Goal: Task Accomplishment & Management: Manage account settings

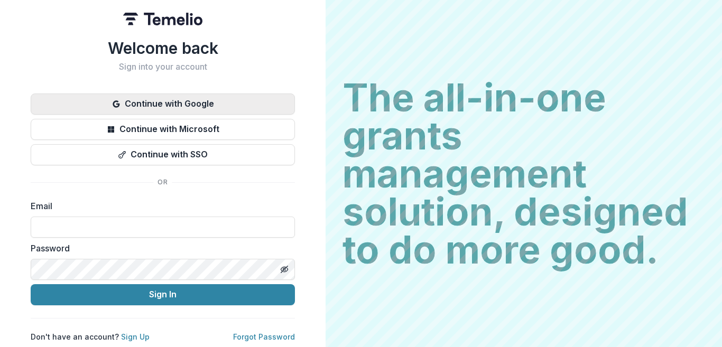
drag, startPoint x: 0, startPoint y: 0, endPoint x: 249, endPoint y: 100, distance: 267.9
click at [243, 102] on button "Continue with Google" at bounding box center [163, 104] width 264 height 21
click at [237, 103] on button "Continue with Google" at bounding box center [163, 104] width 264 height 21
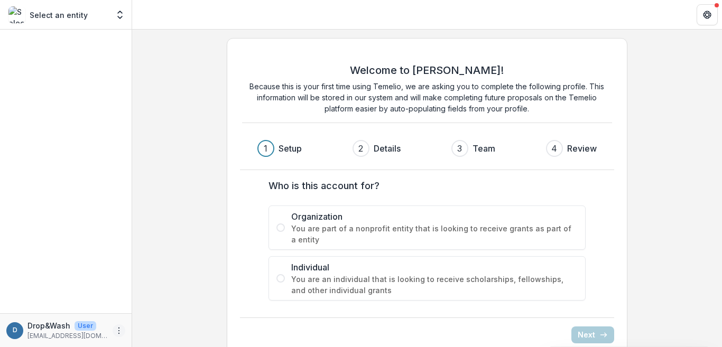
click at [119, 332] on icon "More" at bounding box center [119, 331] width 8 height 8
click at [179, 330] on button "Logout" at bounding box center [188, 325] width 113 height 17
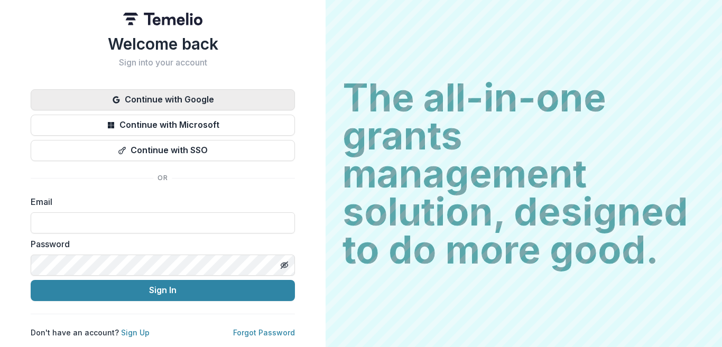
click at [233, 104] on button "Continue with Google" at bounding box center [163, 99] width 264 height 21
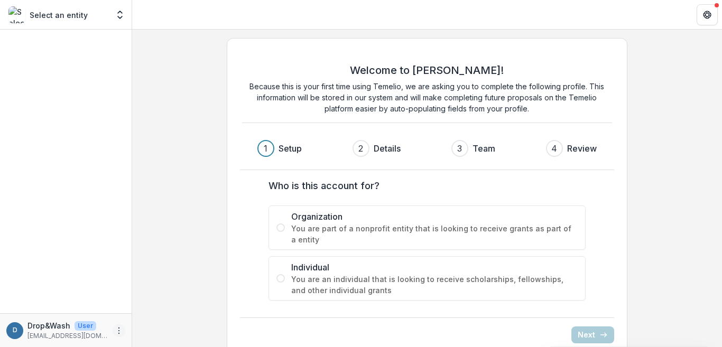
click at [122, 332] on icon "More" at bounding box center [119, 331] width 8 height 8
click at [181, 310] on link "Settings" at bounding box center [188, 308] width 113 height 17
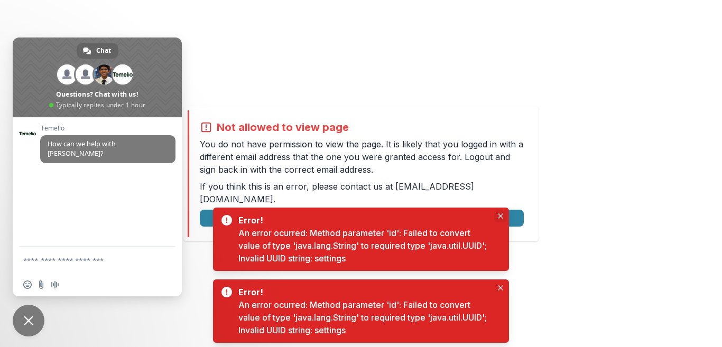
click at [500, 220] on button "Close" at bounding box center [501, 216] width 13 height 13
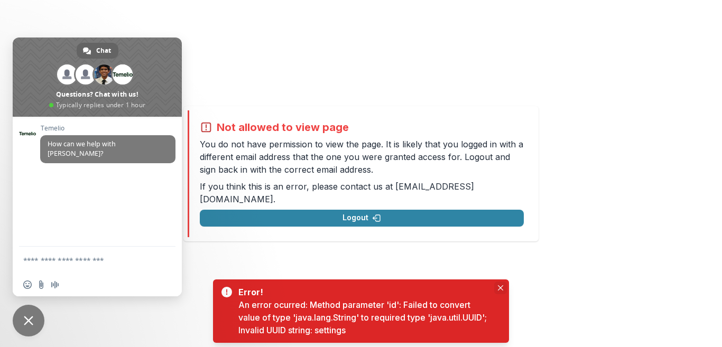
click at [502, 292] on button "Close" at bounding box center [501, 288] width 13 height 13
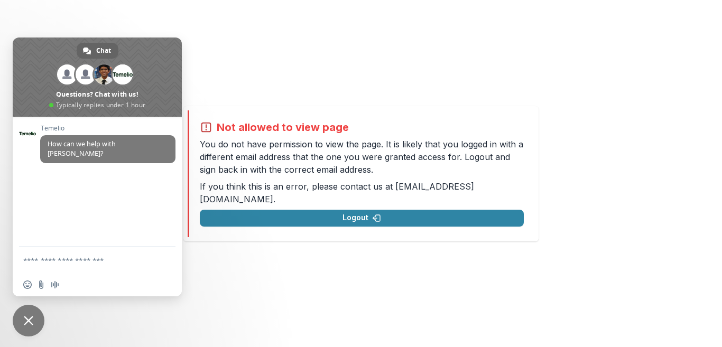
click at [364, 172] on p "You do not have permission to view the page. It is likely that you logged in wi…" at bounding box center [362, 157] width 324 height 38
click at [349, 174] on p "You do not have permission to view the page. It is likely that you logged in wi…" at bounding box center [362, 157] width 324 height 38
click at [335, 176] on p "You do not have permission to view the page. It is likely that you logged in wi…" at bounding box center [362, 157] width 324 height 38
drag, startPoint x: 268, startPoint y: 178, endPoint x: 235, endPoint y: 179, distance: 32.8
click at [236, 176] on p "You do not have permission to view the page. It is likely that you logged in wi…" at bounding box center [362, 157] width 324 height 38
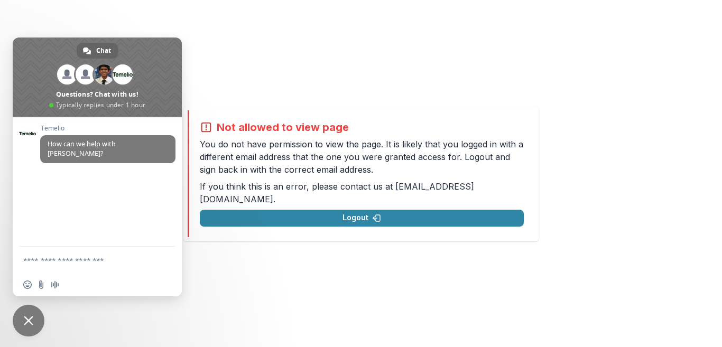
click at [235, 176] on p "You do not have permission to view the page. It is likely that you logged in wi…" at bounding box center [362, 157] width 324 height 38
drag, startPoint x: 406, startPoint y: 166, endPoint x: 249, endPoint y: 150, distance: 158.5
click at [270, 161] on p "You do not have permission to view the page. It is likely that you logged in wi…" at bounding box center [362, 157] width 324 height 38
click at [330, 52] on div "Not allowed to view page You do not have permission to view the page. It is lik…" at bounding box center [361, 173] width 722 height 347
